Goal: Register for event/course

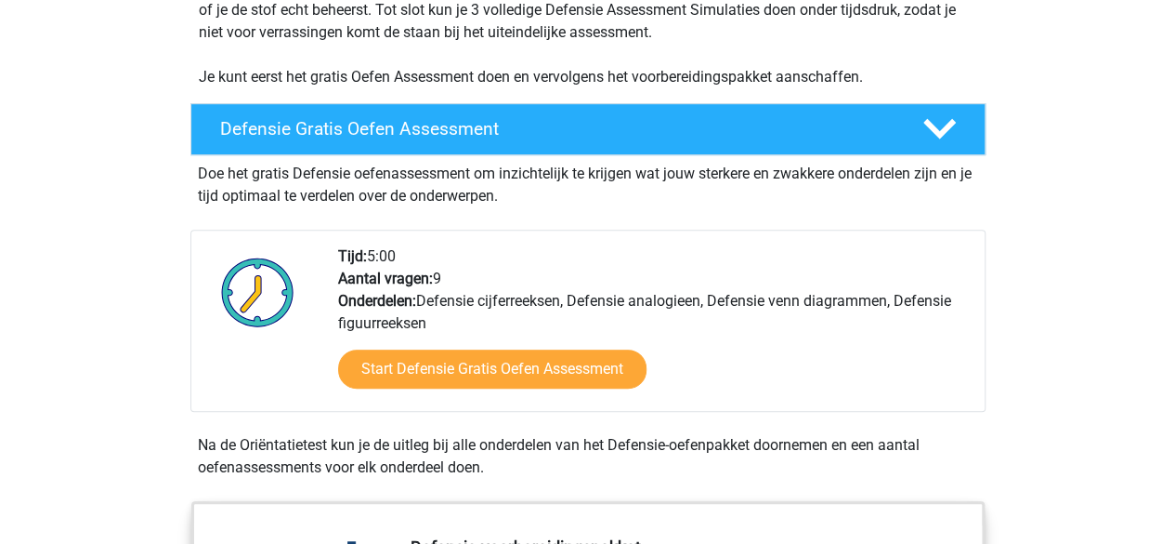
scroll to position [420, 0]
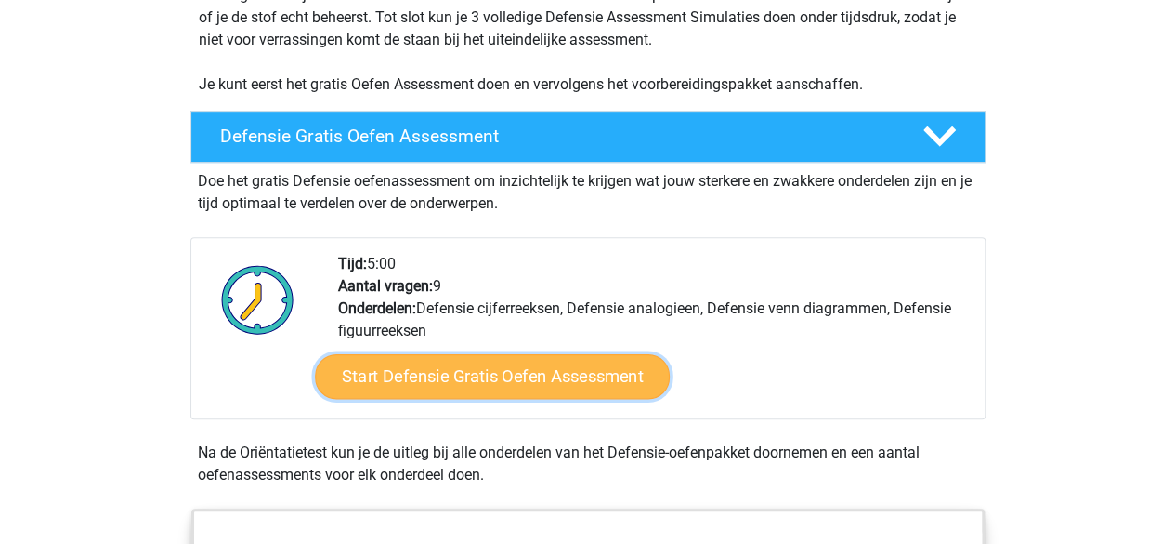
click at [584, 355] on link "Start Defensie Gratis Oefen Assessment" at bounding box center [492, 376] width 355 height 45
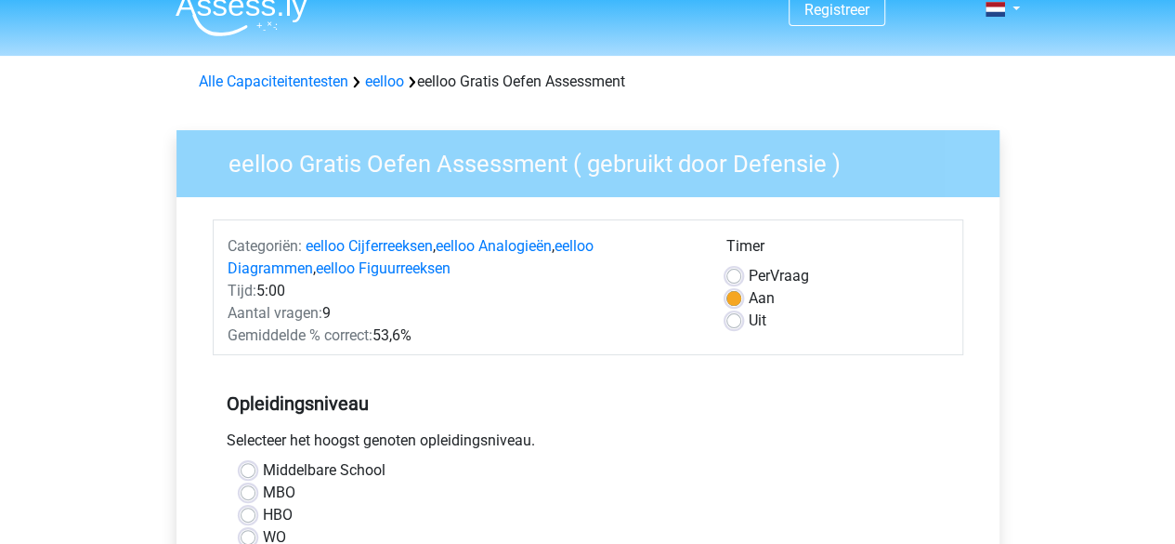
scroll to position [56, 0]
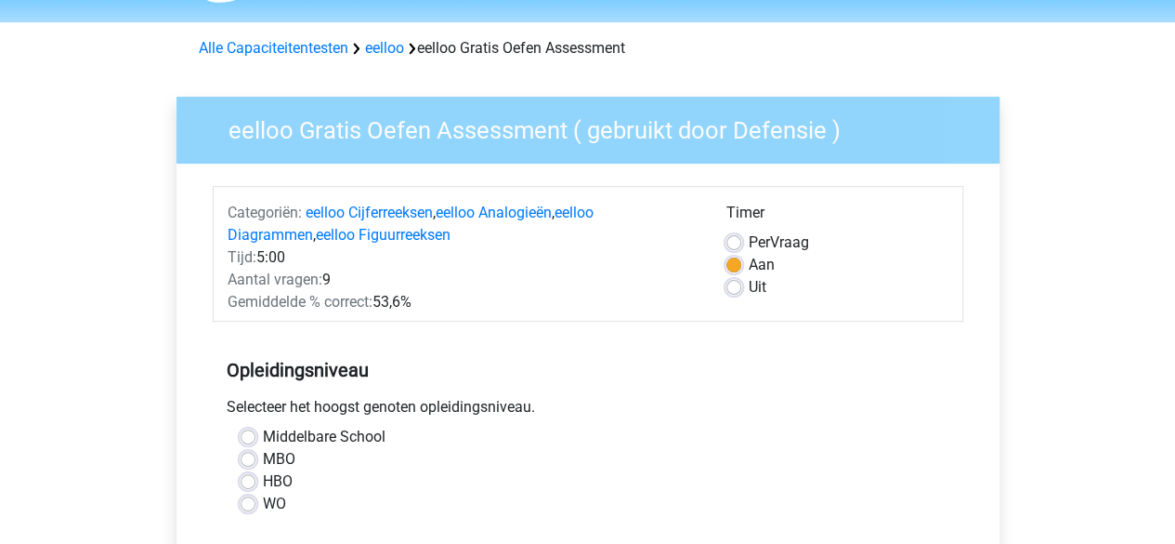
click at [320, 435] on label "Middelbare School" at bounding box center [324, 437] width 123 height 22
click at [256, 435] on input "Middelbare School" at bounding box center [248, 435] width 15 height 19
radio input "true"
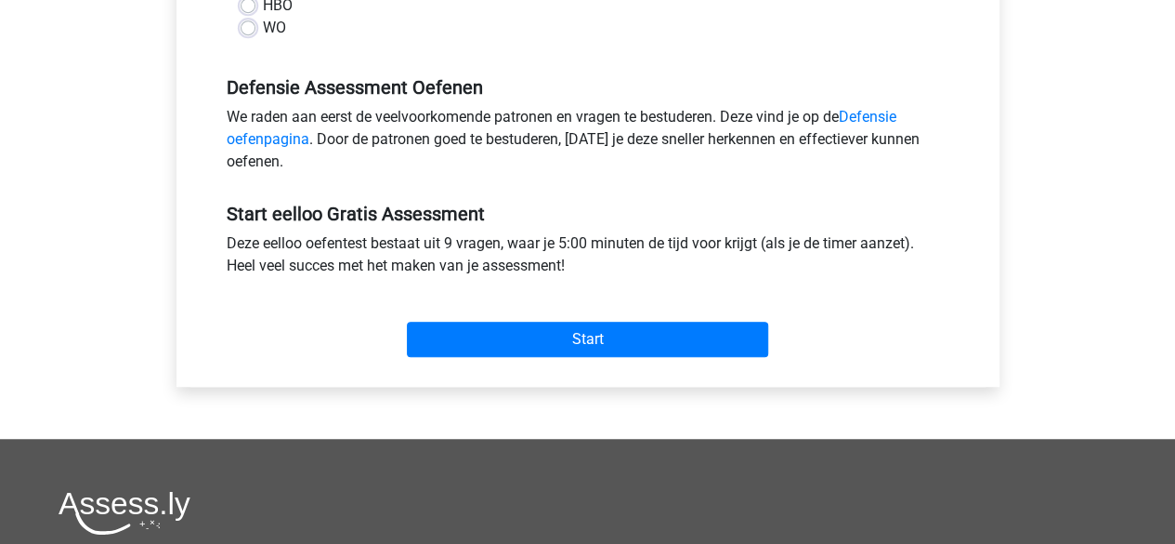
scroll to position [543, 0]
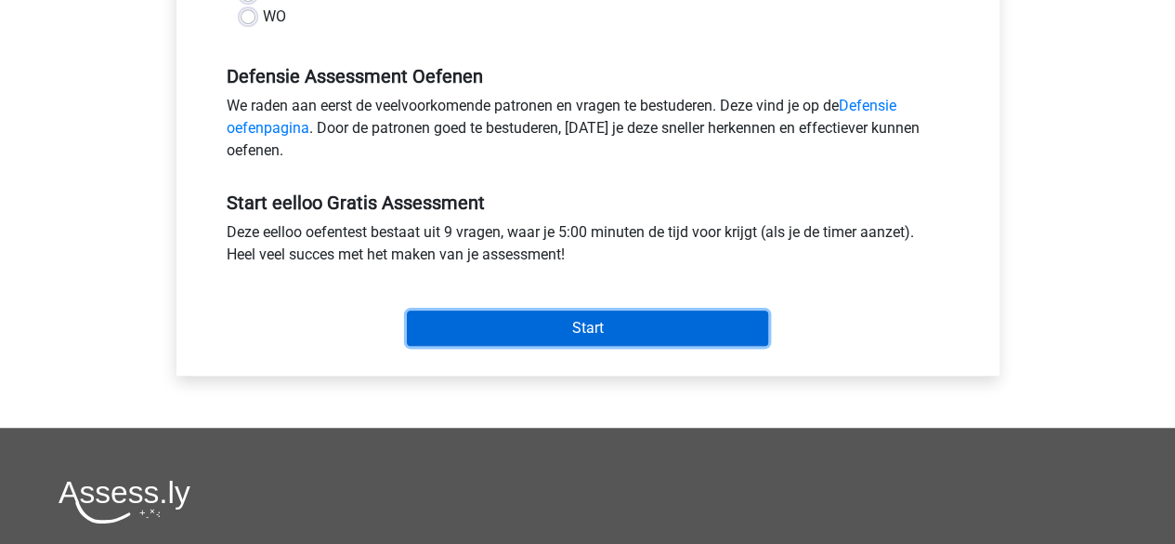
click at [617, 311] on input "Start" at bounding box center [587, 327] width 361 height 35
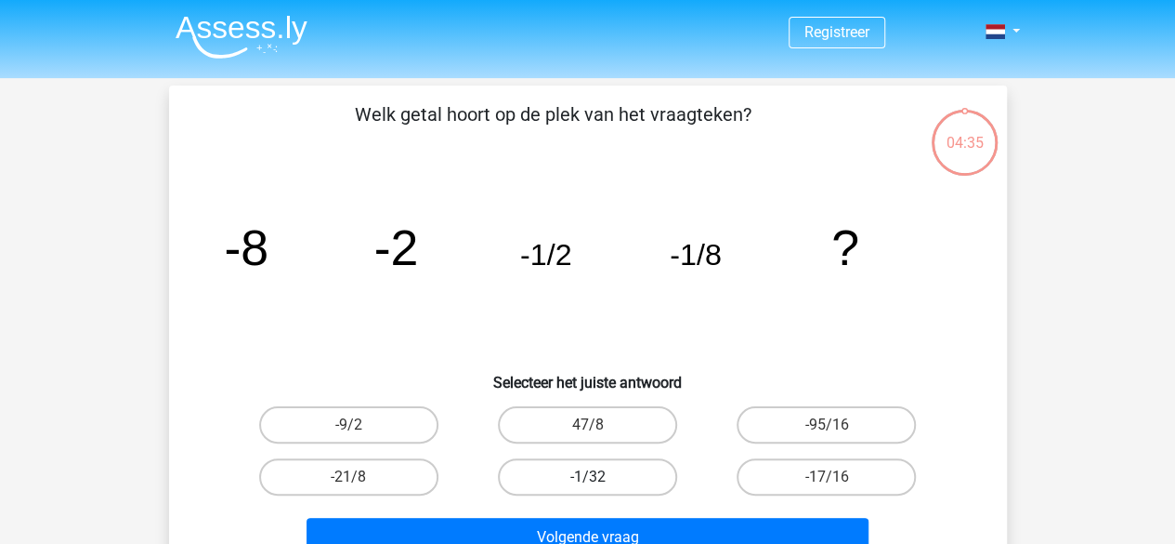
click at [610, 486] on label "-1/32" at bounding box center [587, 476] width 179 height 37
click at [599, 486] on input "-1/32" at bounding box center [593, 483] width 12 height 12
radio input "true"
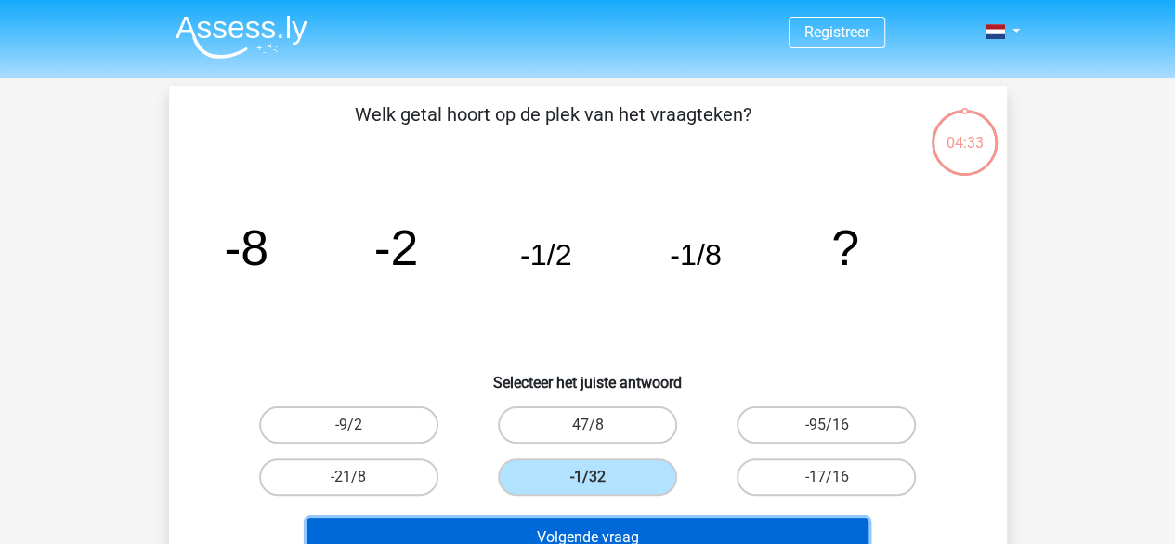
click at [621, 531] on button "Volgende vraag" at bounding box center [588, 537] width 562 height 39
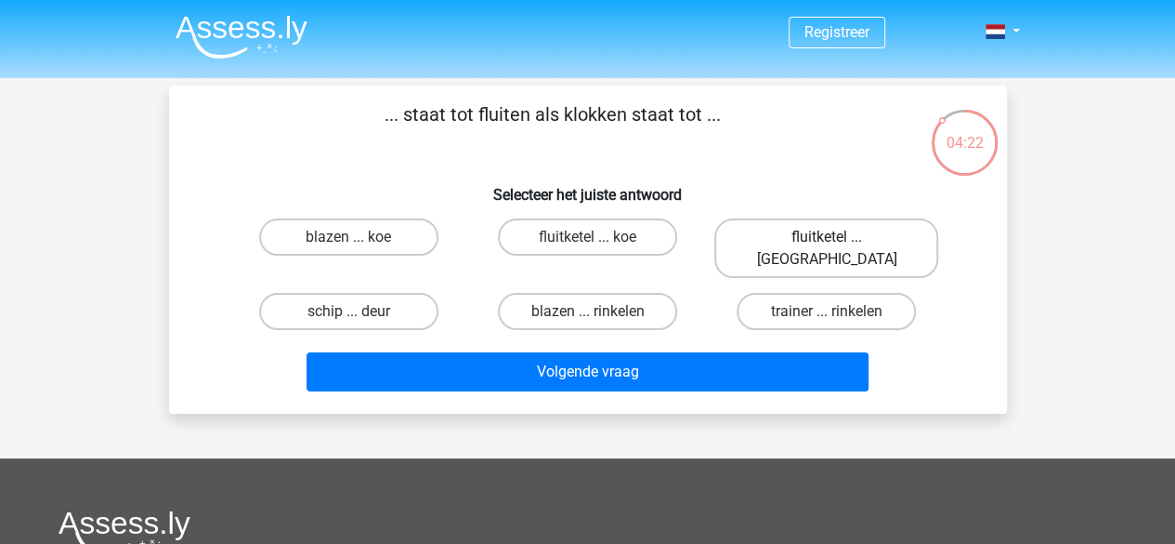
click at [812, 243] on label "fluitketel ... luiden" at bounding box center [827, 247] width 224 height 59
click at [827, 243] on input "fluitketel ... luiden" at bounding box center [833, 243] width 12 height 12
radio input "true"
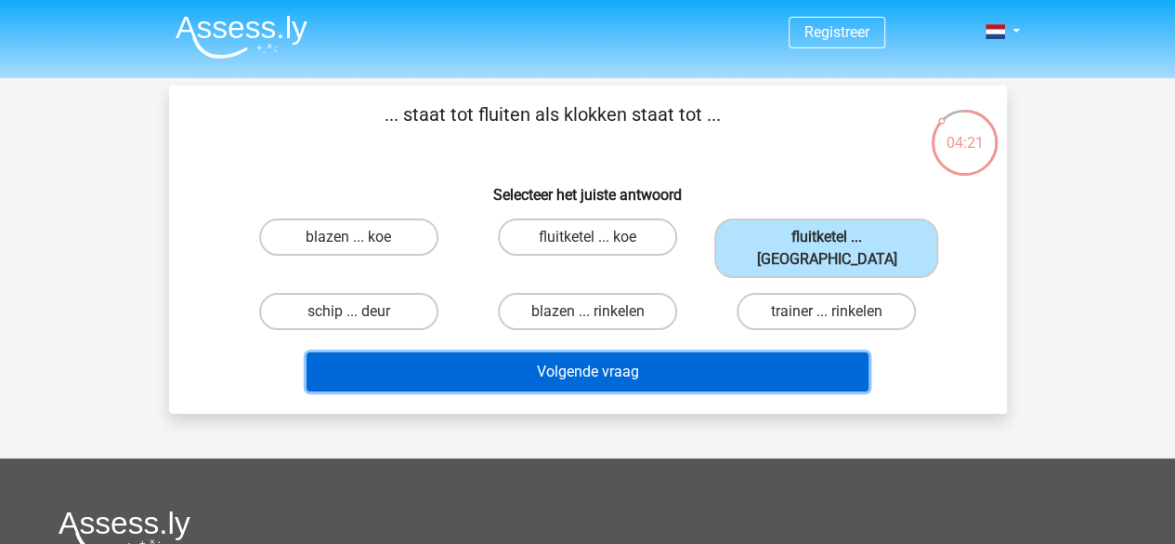
click at [739, 352] on button "Volgende vraag" at bounding box center [588, 371] width 562 height 39
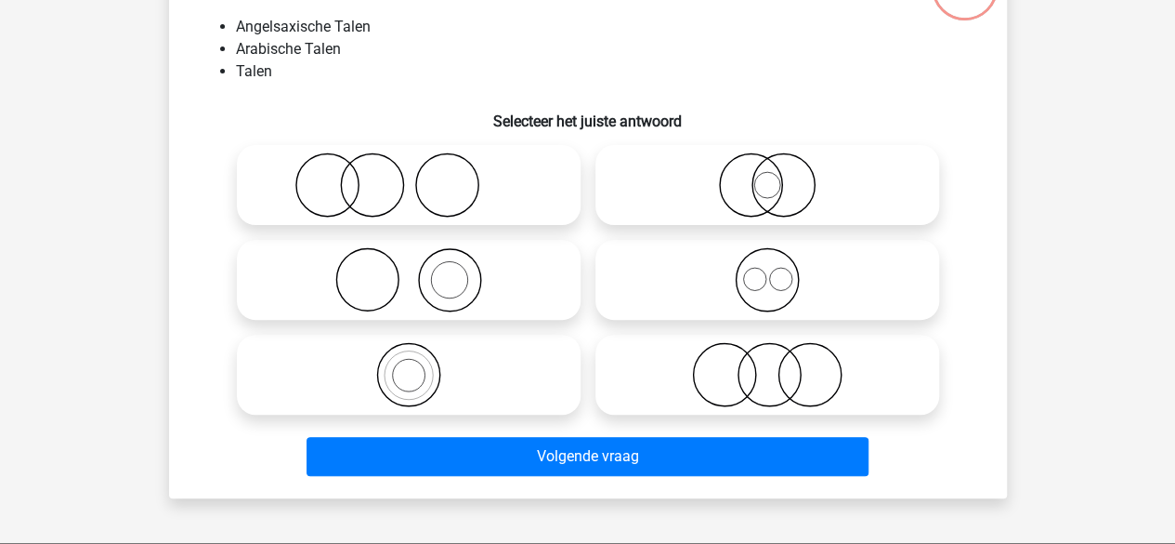
scroll to position [167, 0]
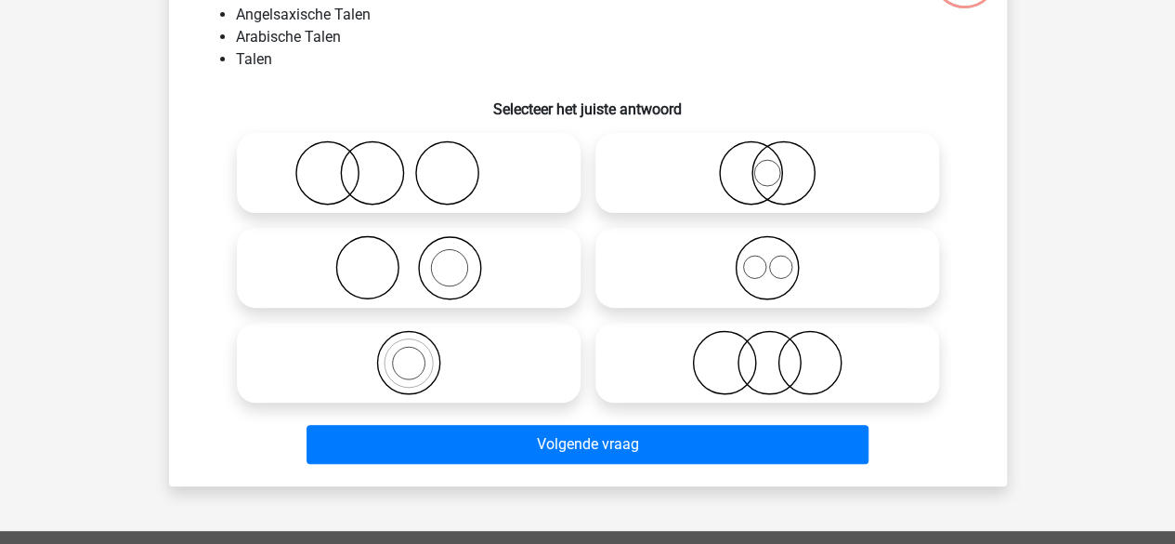
click at [771, 317] on div at bounding box center [767, 362] width 359 height 95
click at [768, 301] on label at bounding box center [768, 268] width 344 height 80
click at [768, 258] on input "radio" at bounding box center [774, 252] width 12 height 12
radio input "true"
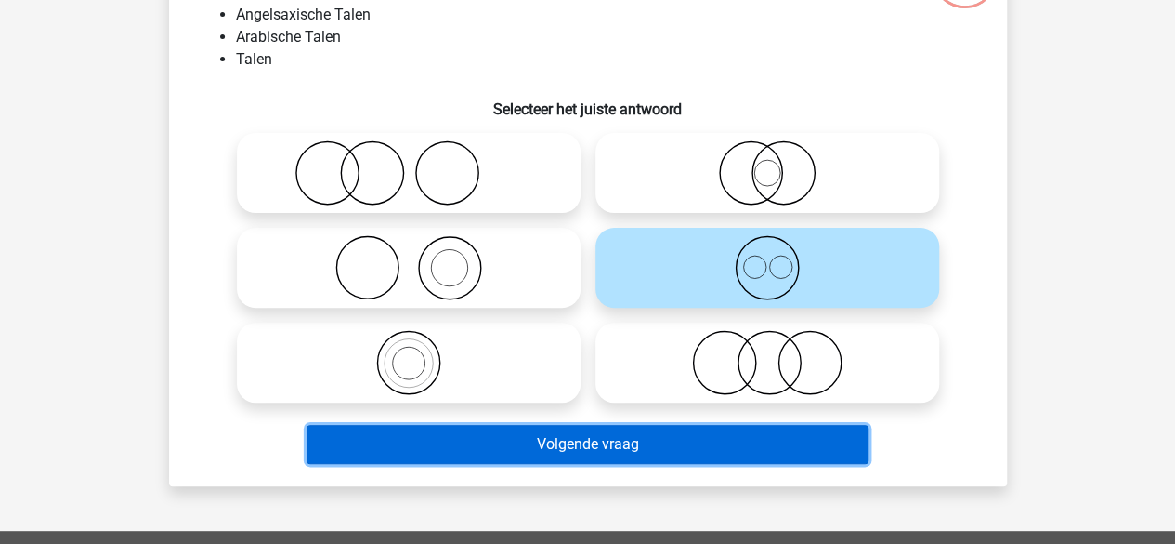
click at [700, 446] on button "Volgende vraag" at bounding box center [588, 444] width 562 height 39
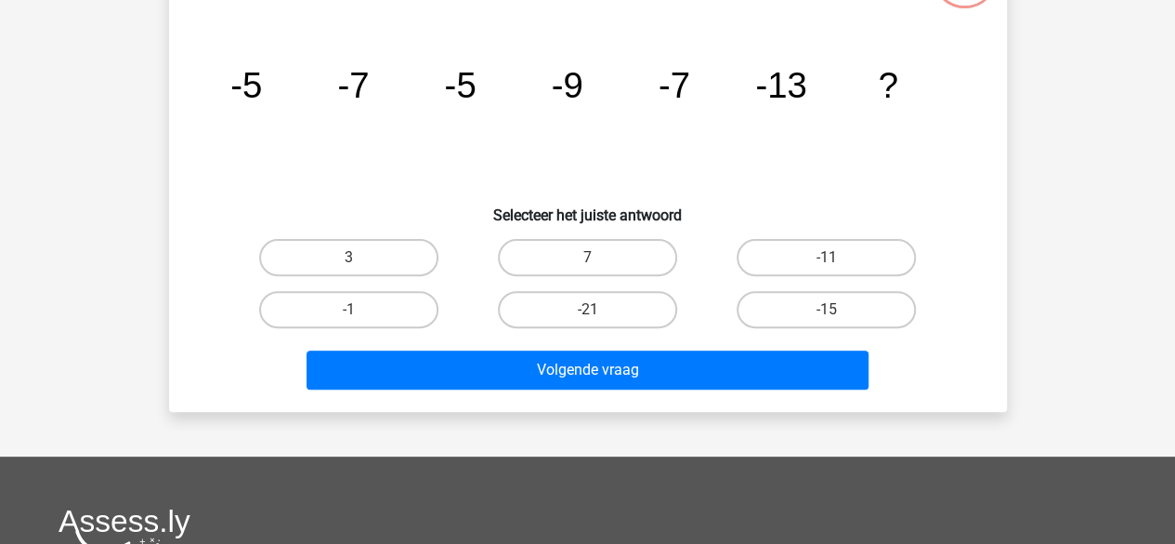
scroll to position [85, 0]
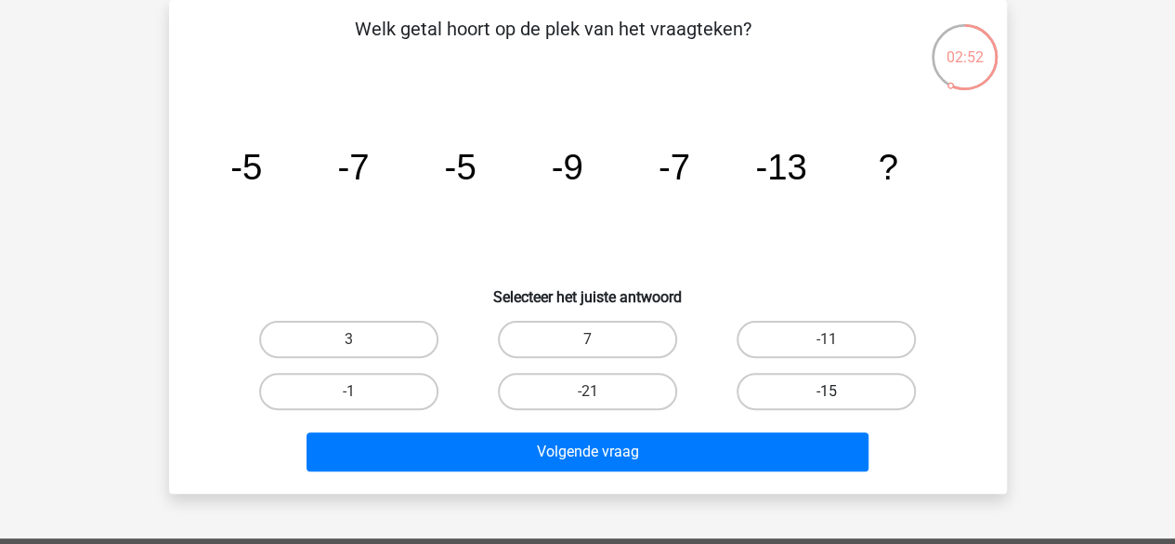
click at [791, 382] on label "-15" at bounding box center [826, 391] width 179 height 37
click at [827, 391] on input "-15" at bounding box center [833, 397] width 12 height 12
radio input "true"
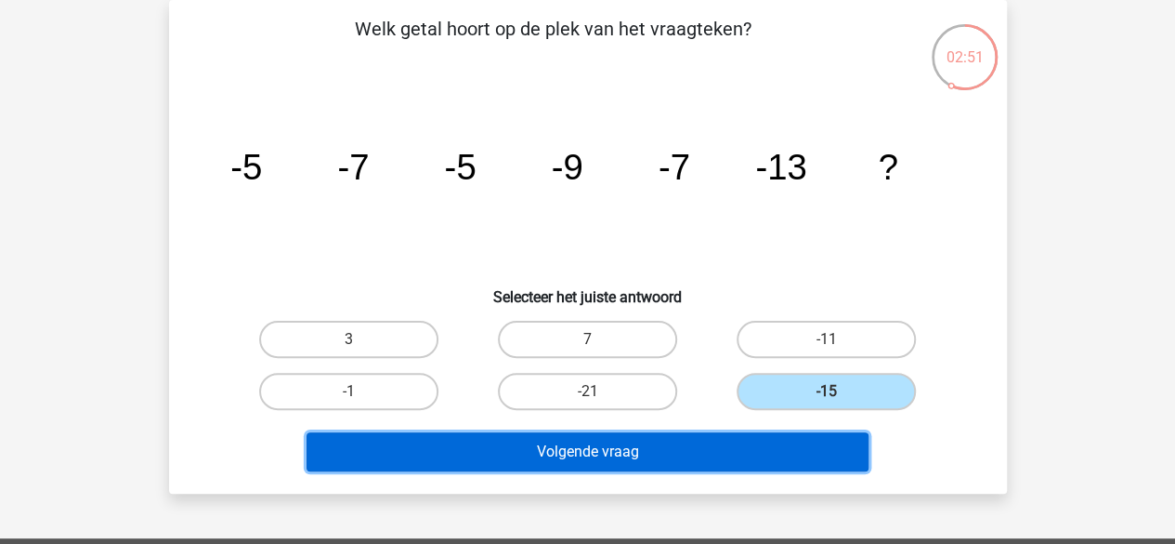
click at [745, 443] on button "Volgende vraag" at bounding box center [588, 451] width 562 height 39
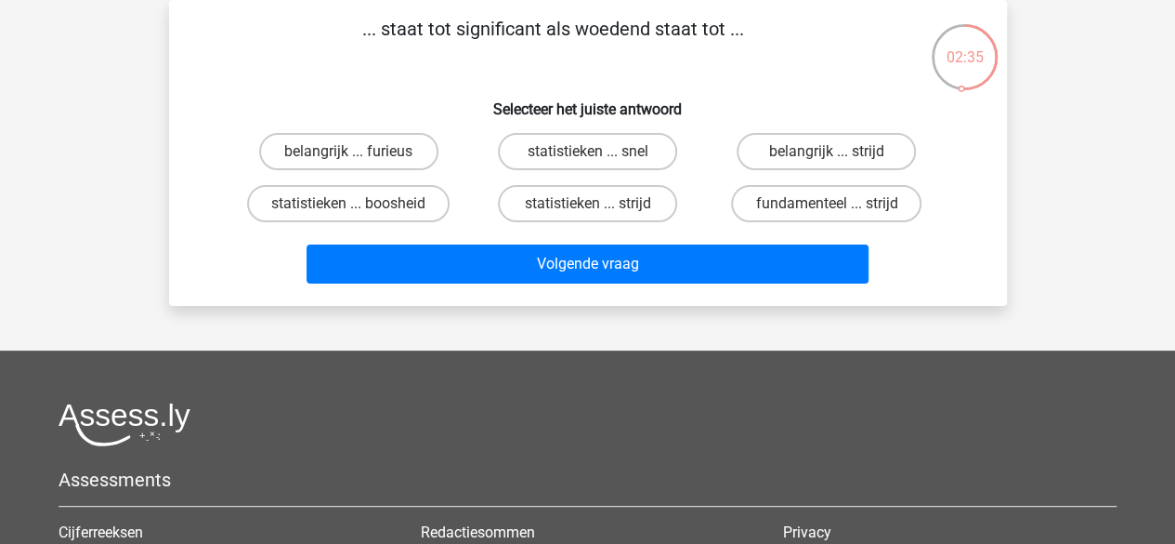
scroll to position [0, 0]
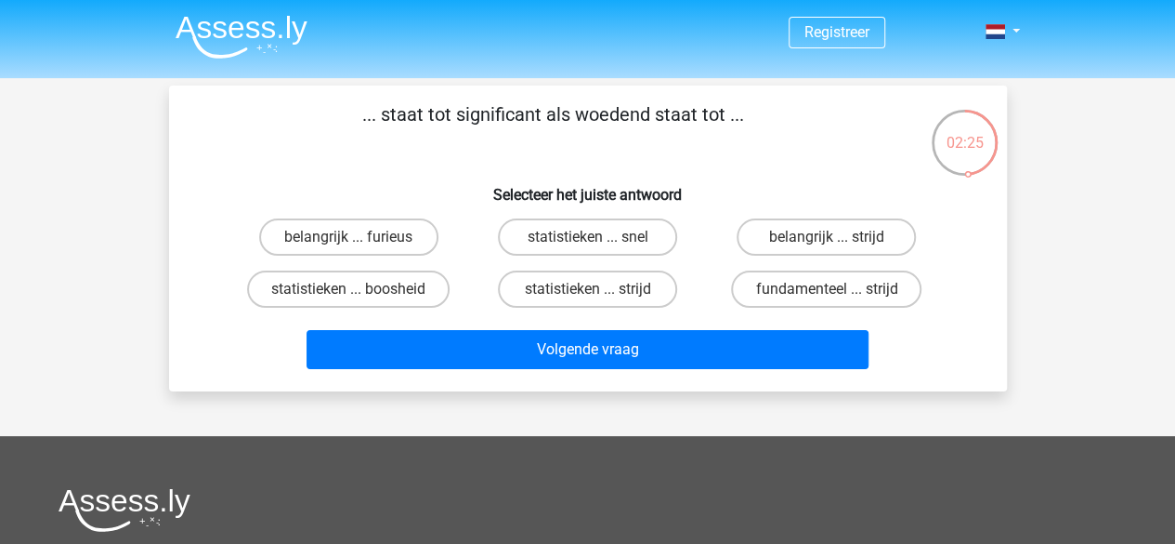
click at [440, 192] on h6 "Selecteer het juiste antwoord" at bounding box center [588, 187] width 779 height 33
click at [407, 218] on label "belangrijk ... furieus" at bounding box center [348, 236] width 179 height 37
click at [361, 237] on input "belangrijk ... furieus" at bounding box center [354, 243] width 12 height 12
radio input "true"
click at [455, 320] on div "Volgende vraag" at bounding box center [588, 345] width 779 height 61
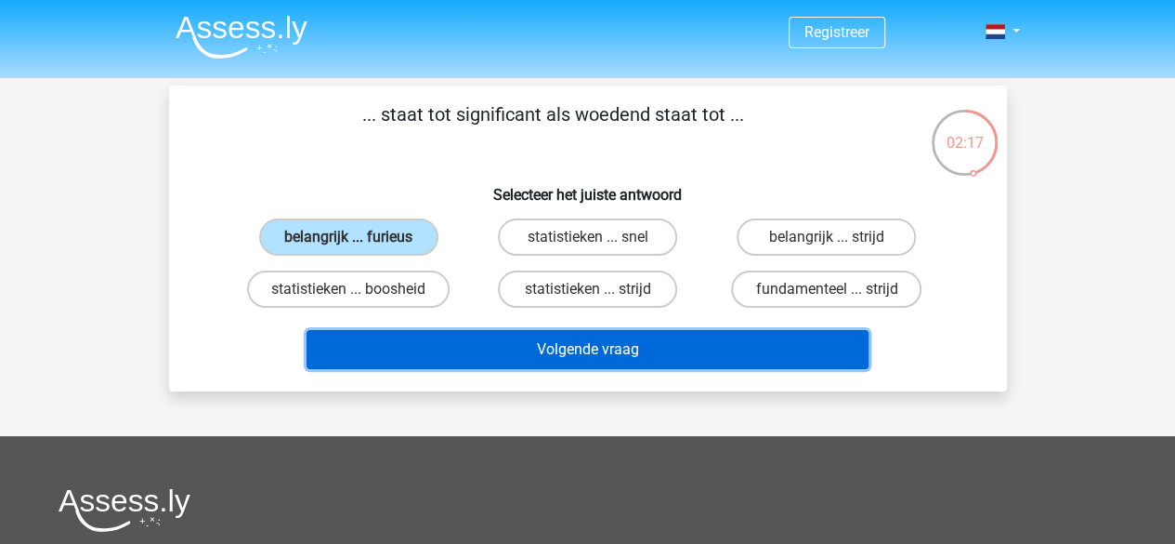
click at [466, 354] on button "Volgende vraag" at bounding box center [588, 349] width 562 height 39
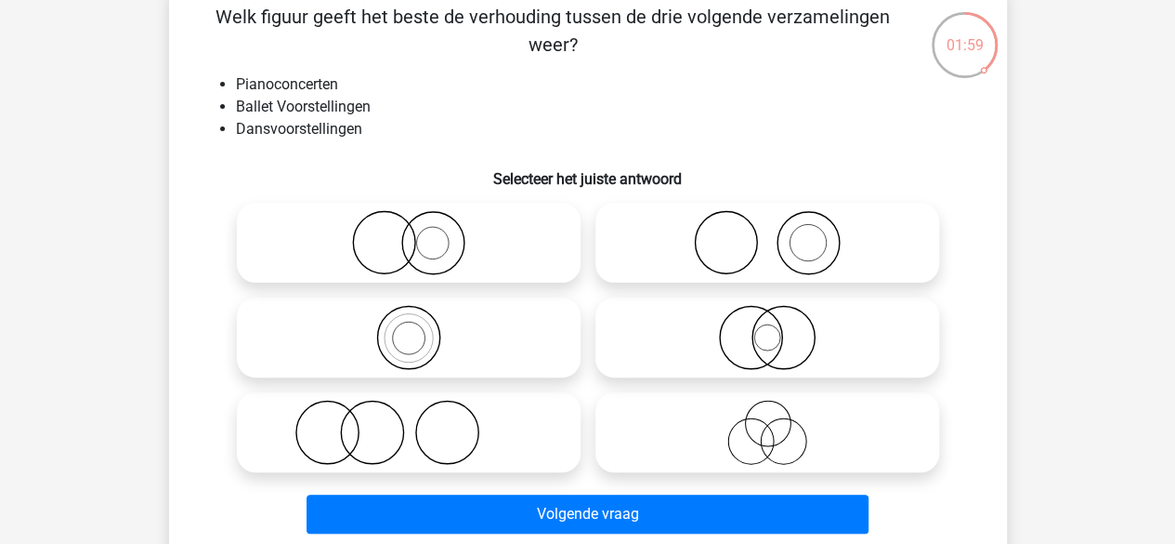
scroll to position [112, 0]
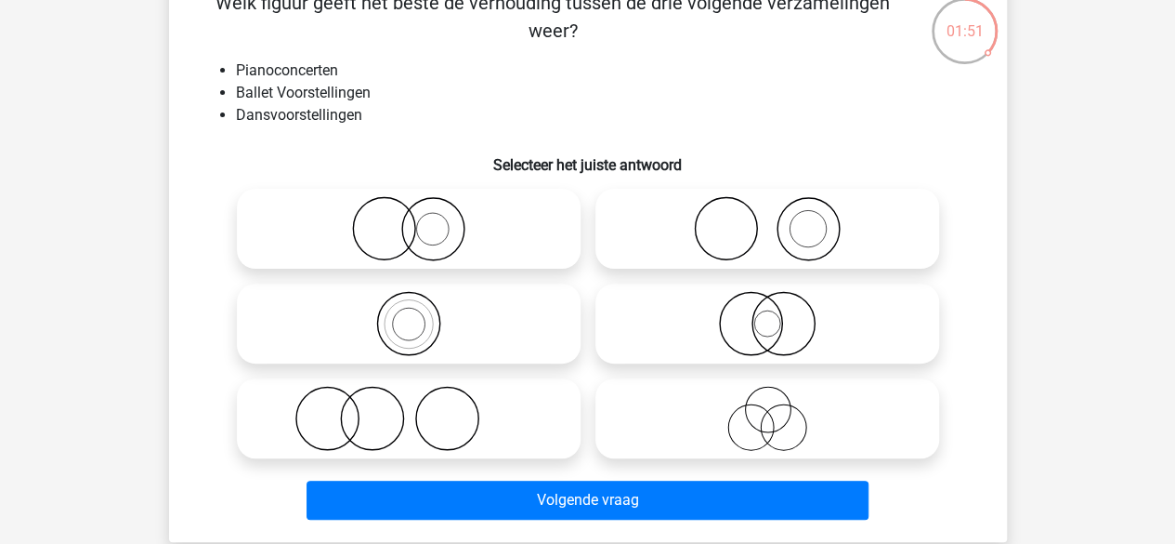
click at [738, 451] on label at bounding box center [768, 418] width 344 height 80
click at [768, 409] on input "radio" at bounding box center [774, 403] width 12 height 12
radio input "true"
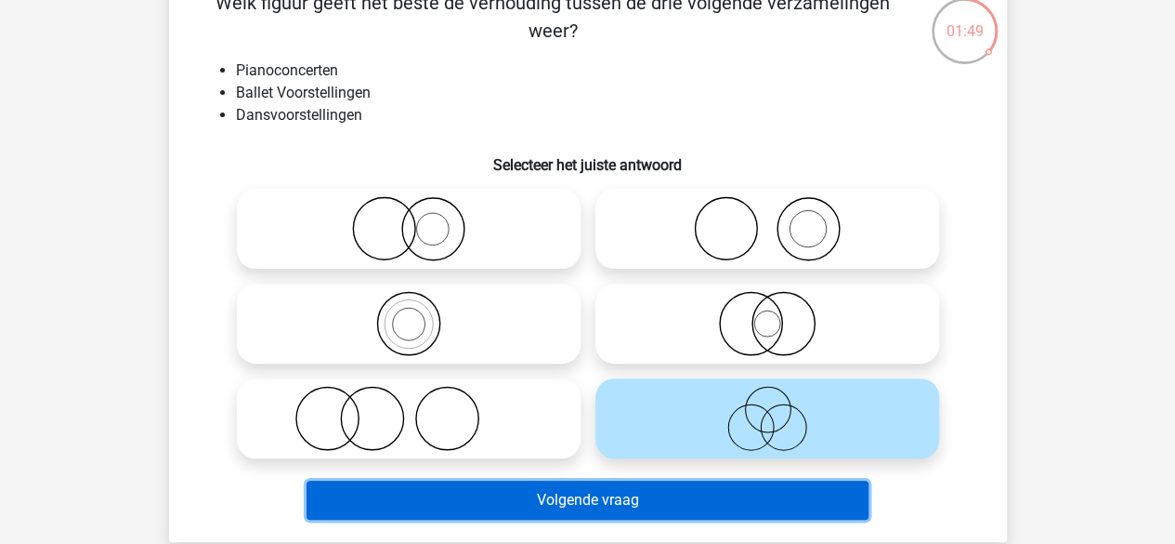
click at [704, 490] on button "Volgende vraag" at bounding box center [588, 499] width 562 height 39
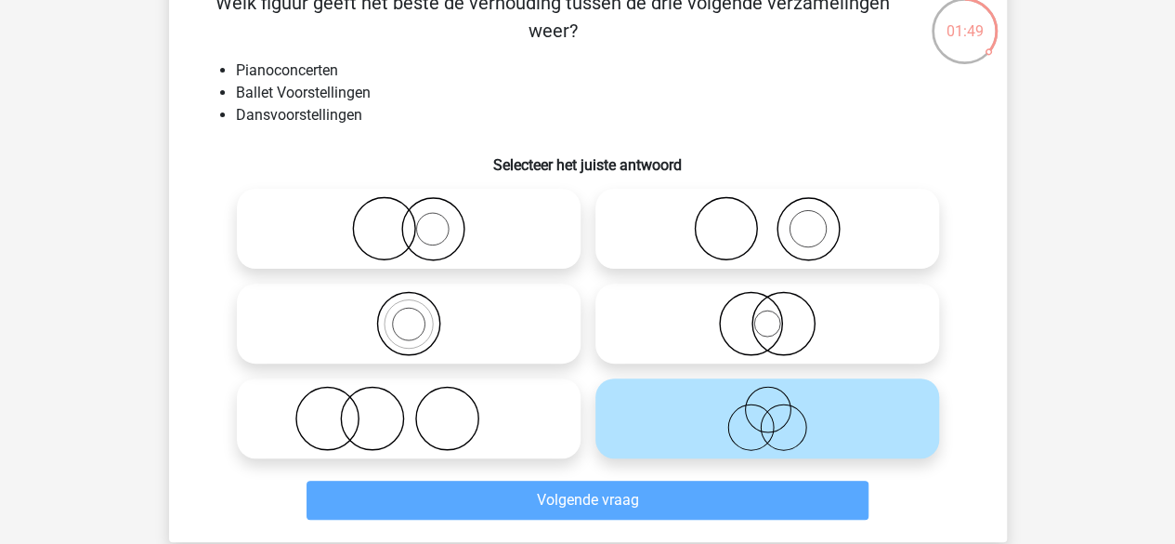
scroll to position [85, 0]
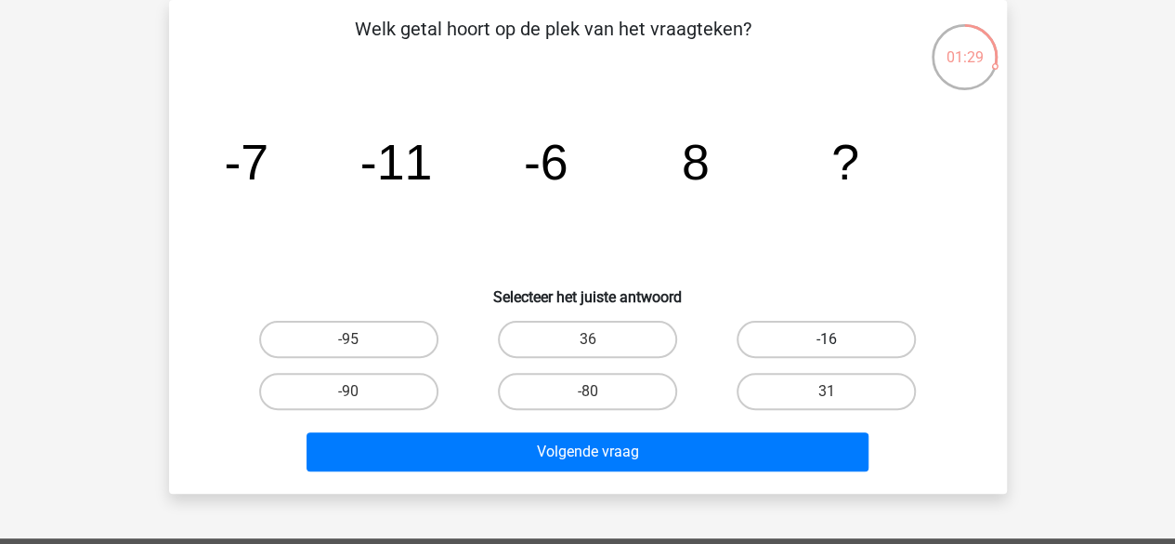
click at [774, 344] on label "-16" at bounding box center [826, 339] width 179 height 37
click at [827, 344] on input "-16" at bounding box center [833, 345] width 12 height 12
radio input "true"
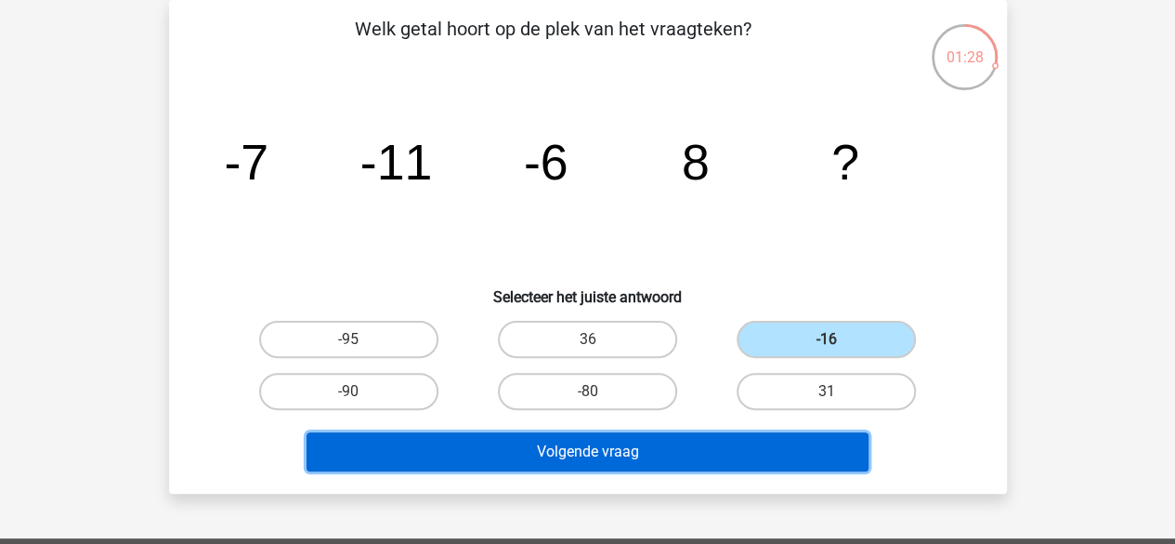
click at [736, 466] on button "Volgende vraag" at bounding box center [588, 451] width 562 height 39
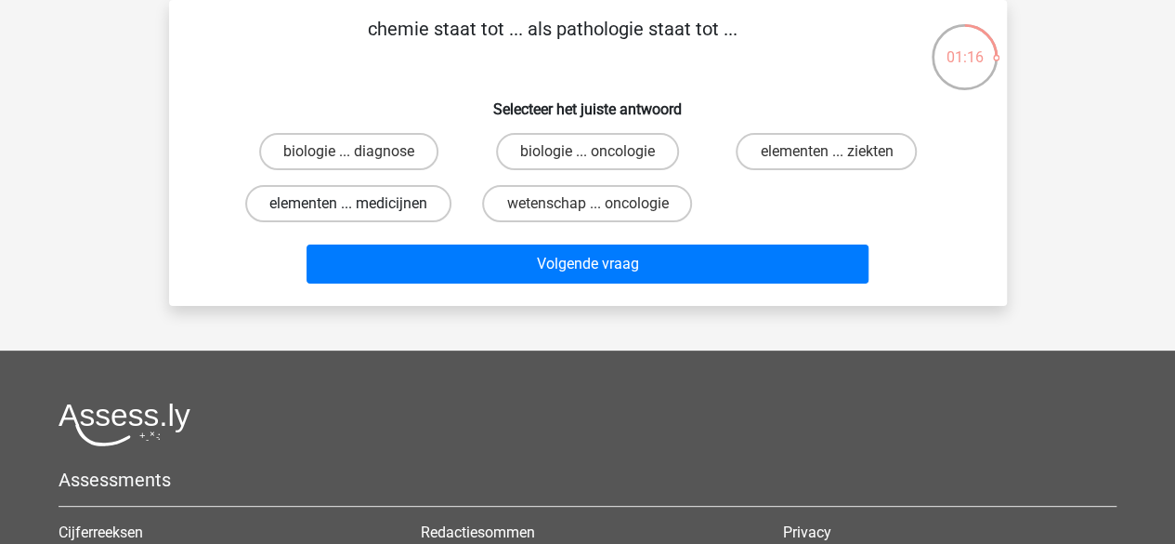
click at [392, 195] on label "elementen ... medicijnen" at bounding box center [348, 203] width 206 height 37
click at [361, 203] on input "elementen ... medicijnen" at bounding box center [354, 209] width 12 height 12
radio input "true"
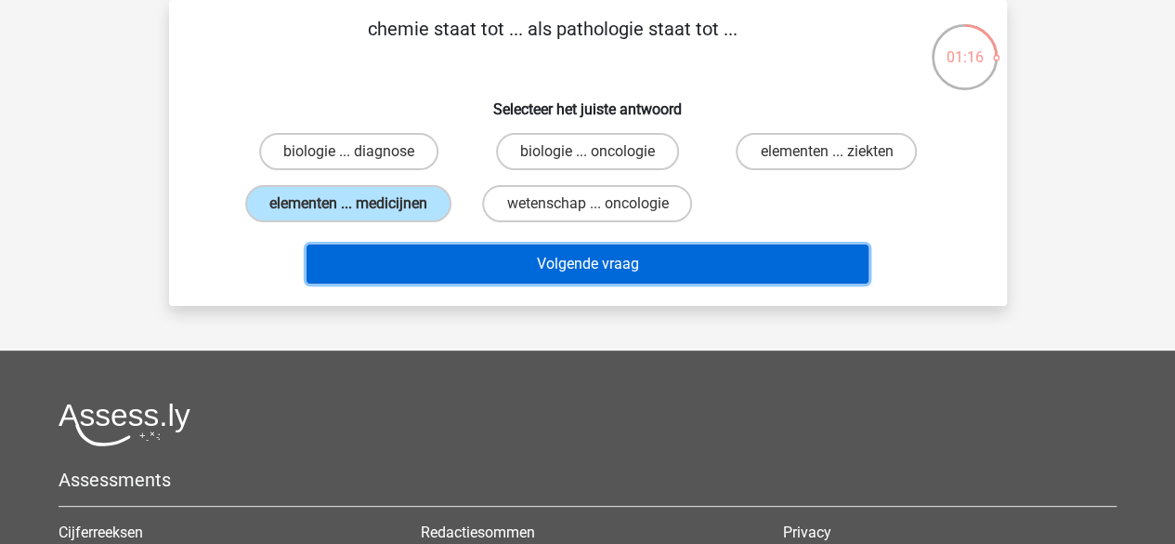
click at [453, 257] on button "Volgende vraag" at bounding box center [588, 263] width 562 height 39
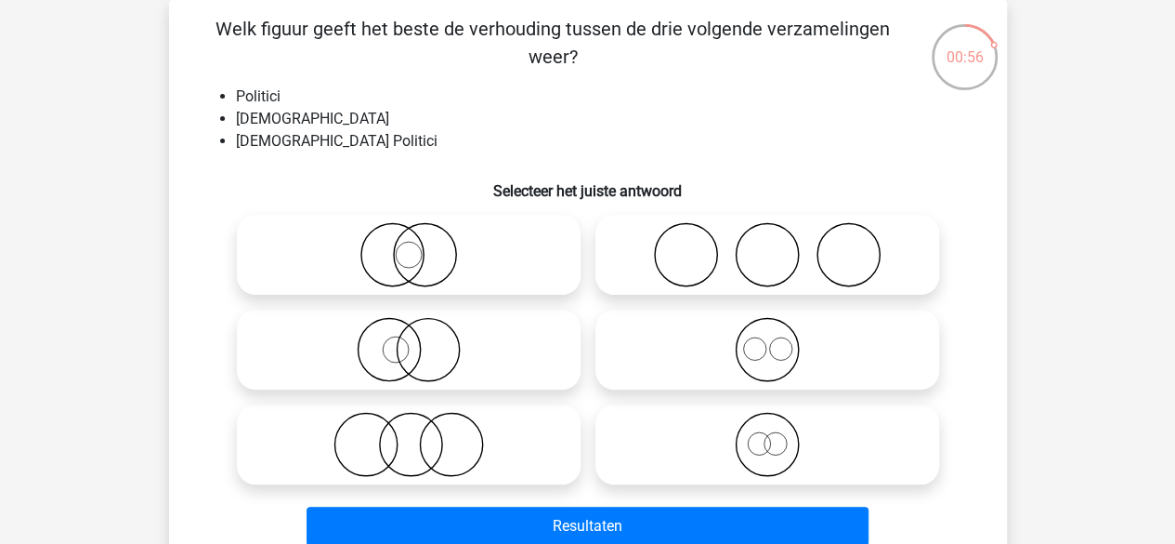
click at [493, 237] on icon at bounding box center [408, 254] width 329 height 65
click at [421, 237] on input "radio" at bounding box center [415, 239] width 12 height 12
radio input "true"
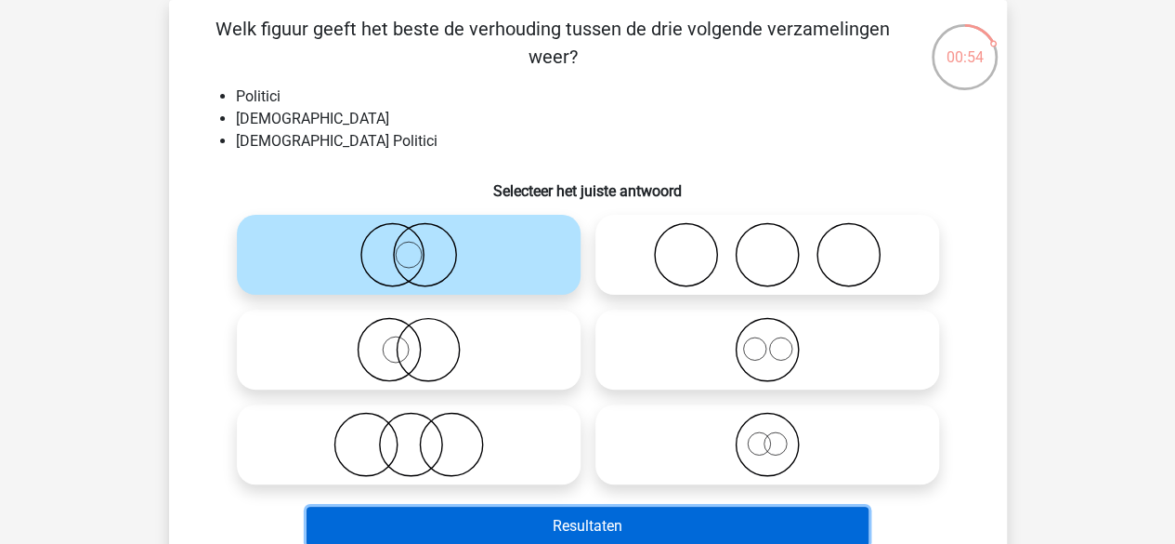
click at [539, 519] on button "Resultaten" at bounding box center [588, 525] width 562 height 39
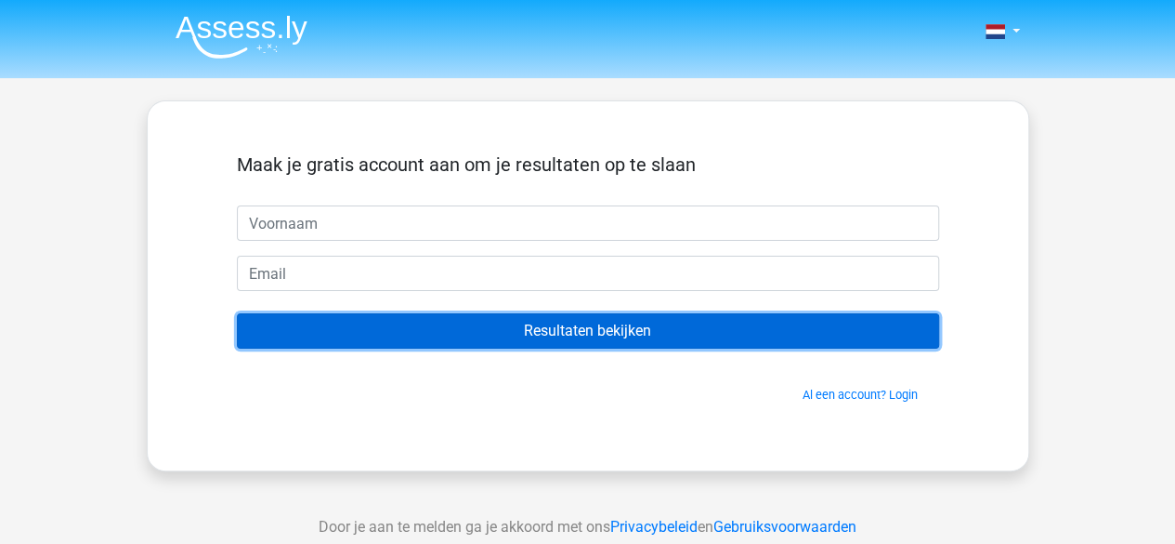
click at [721, 324] on input "Resultaten bekijken" at bounding box center [588, 330] width 702 height 35
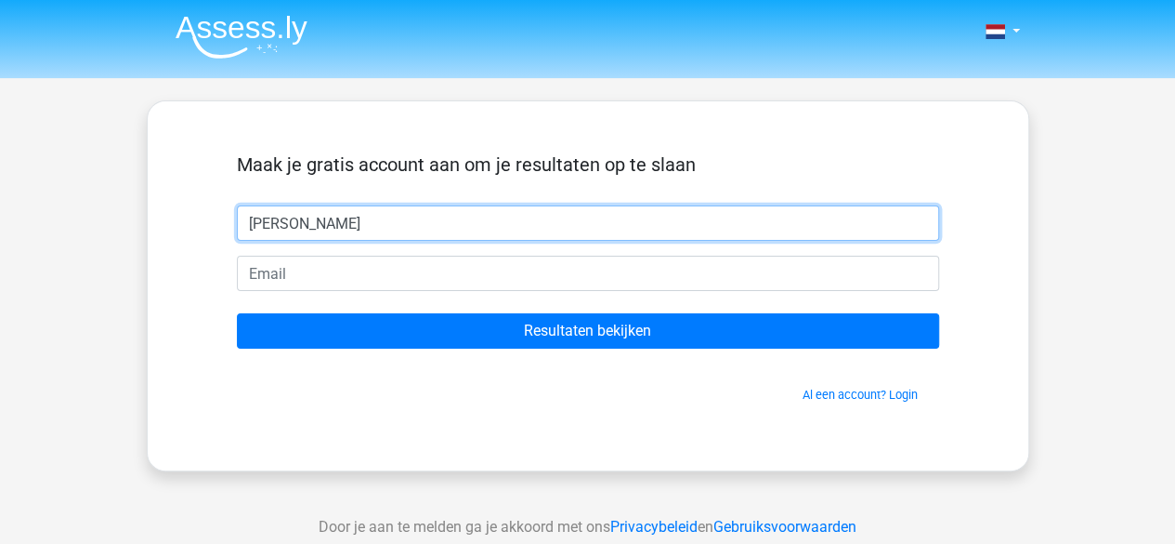
type input "Ayanna"
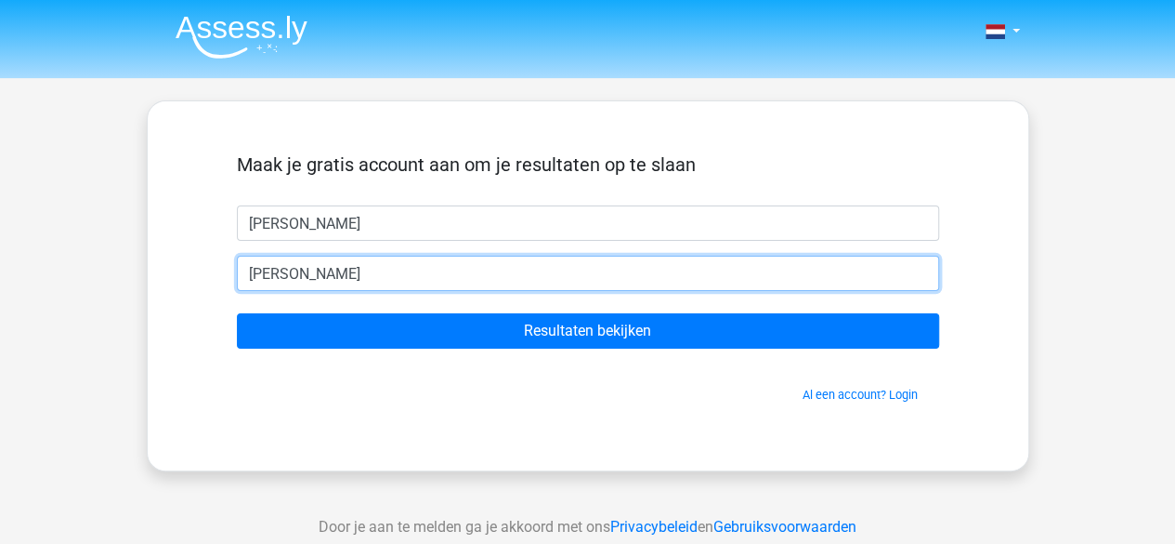
type input "ayanna@sewpal.com"
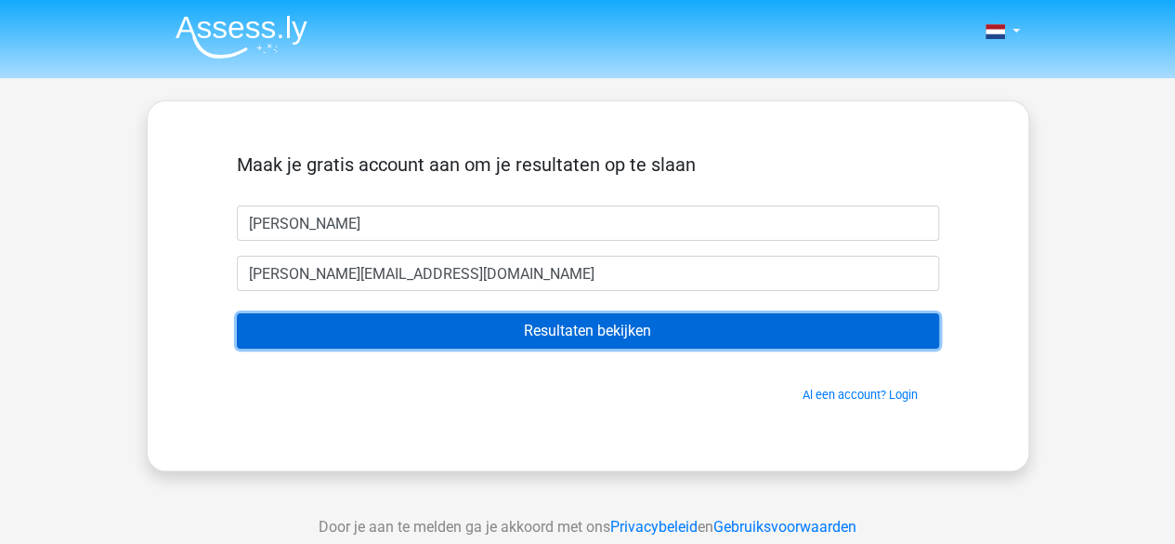
click at [593, 315] on input "Resultaten bekijken" at bounding box center [588, 330] width 702 height 35
